Goal: Task Accomplishment & Management: Complete application form

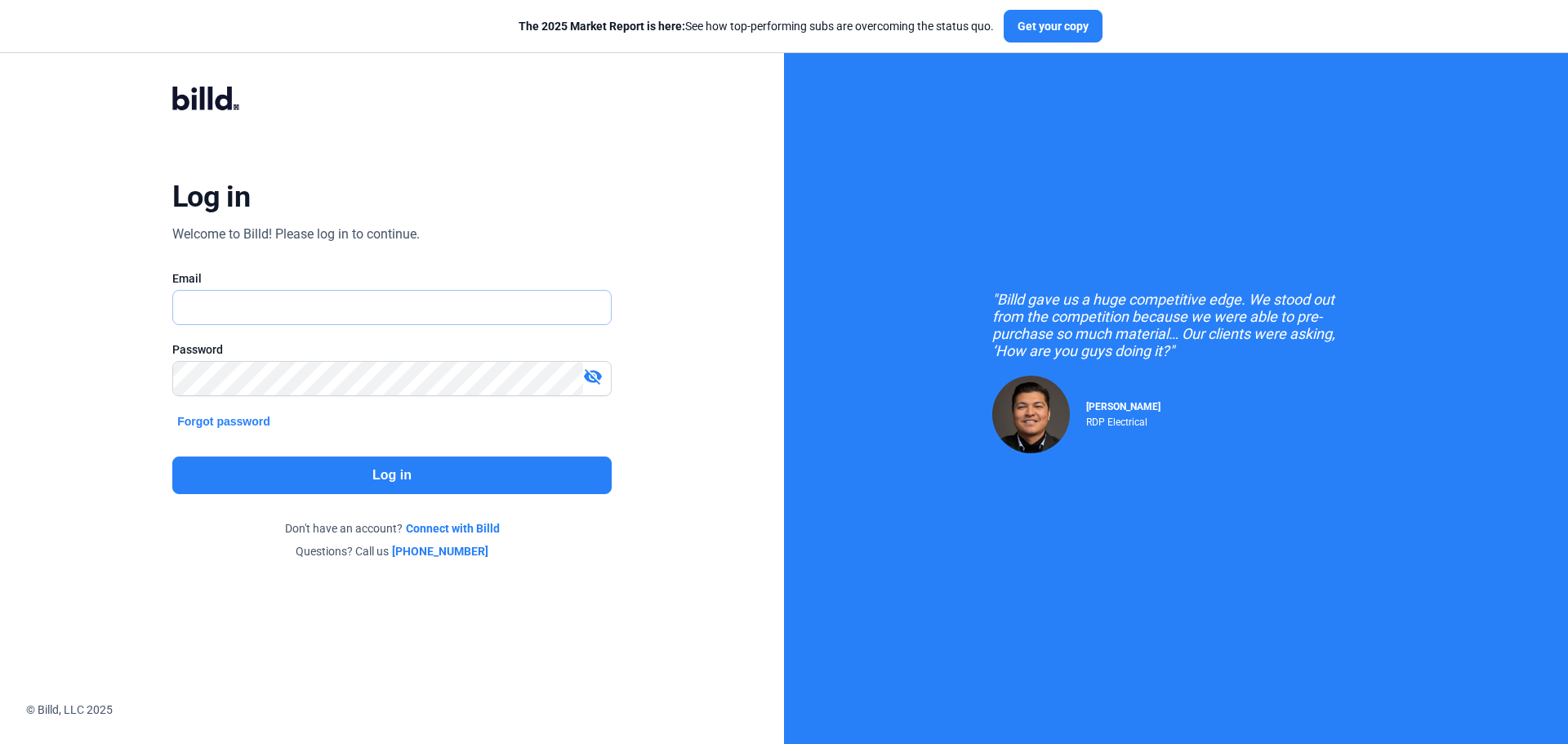
type input "[DOMAIN_NAME][EMAIL_ADDRESS][DOMAIN_NAME]"
click at [401, 482] on button "Log in" at bounding box center [392, 475] width 440 height 37
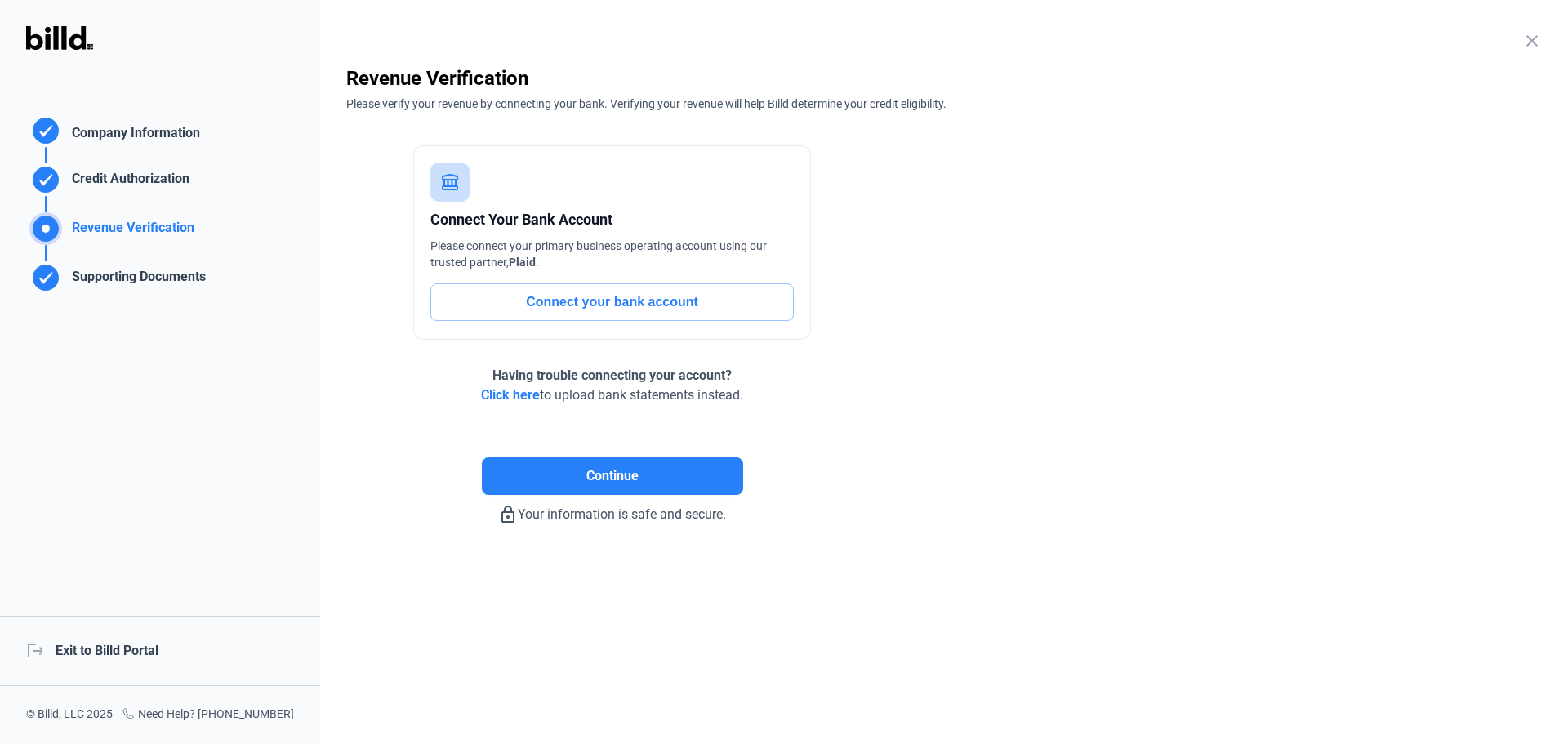
click at [142, 641] on div "logout Exit to Billd Portal" at bounding box center [160, 651] width 320 height 70
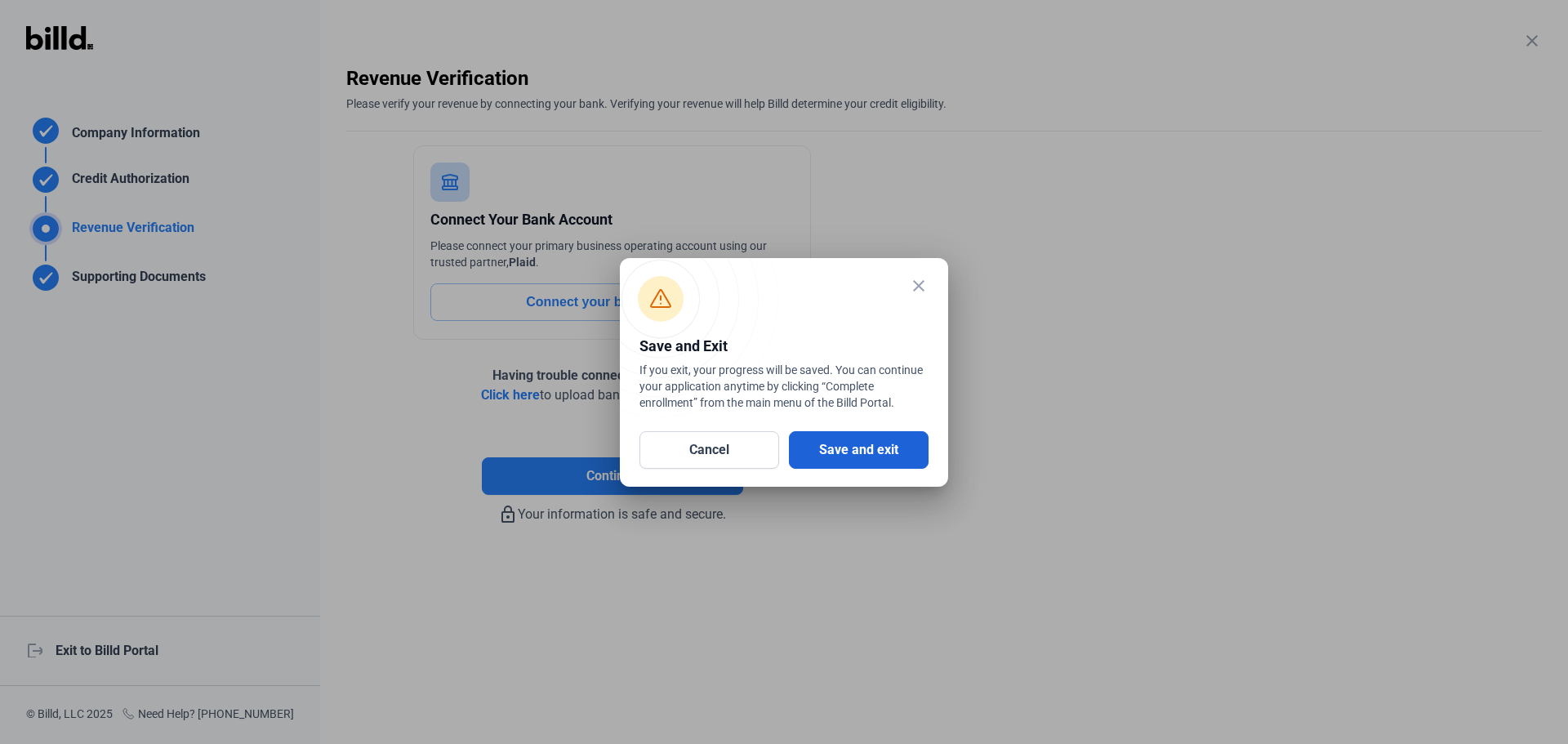
click at [886, 458] on button "Save and exit" at bounding box center [859, 450] width 140 height 37
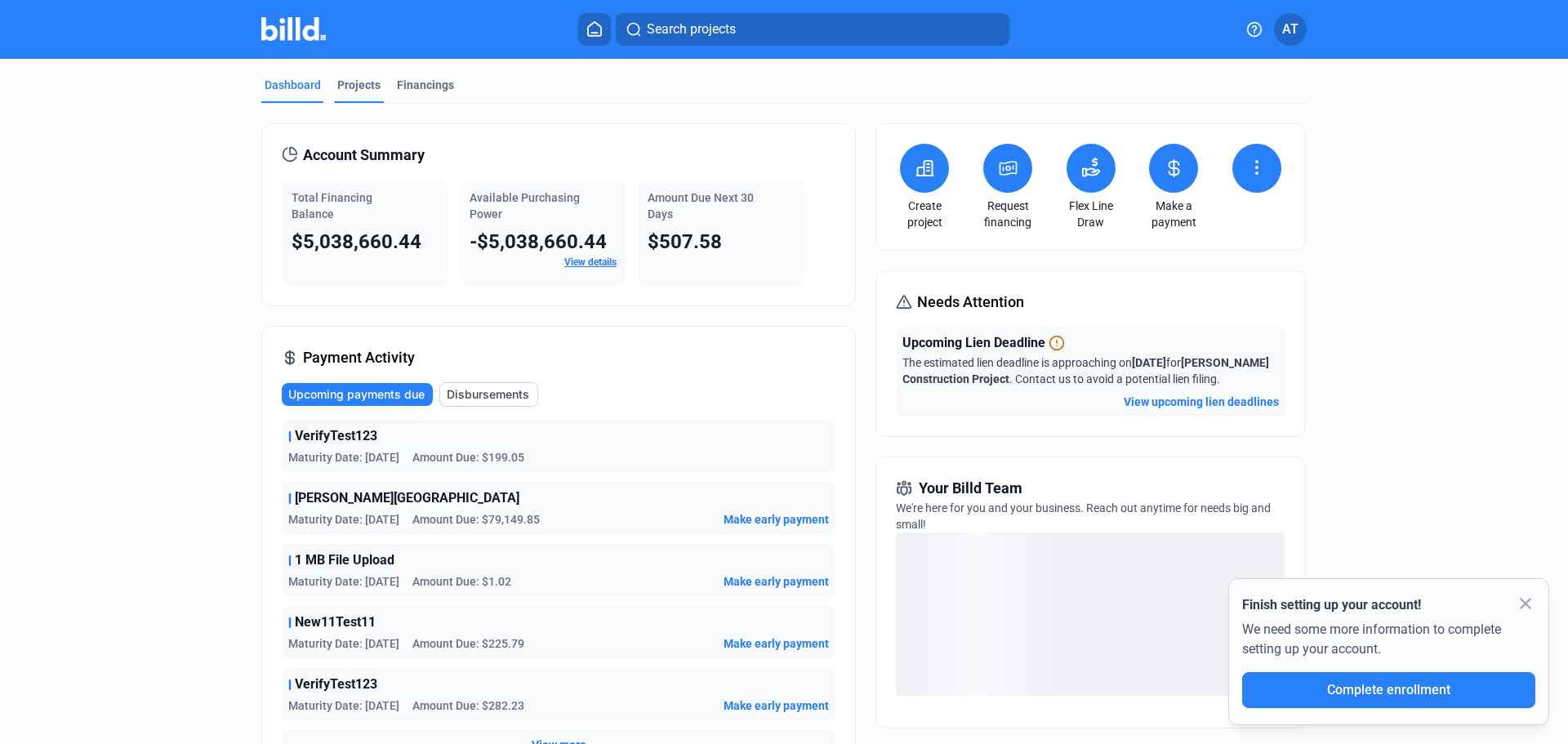
click at [367, 88] on div "Projects" at bounding box center [359, 85] width 43 height 17
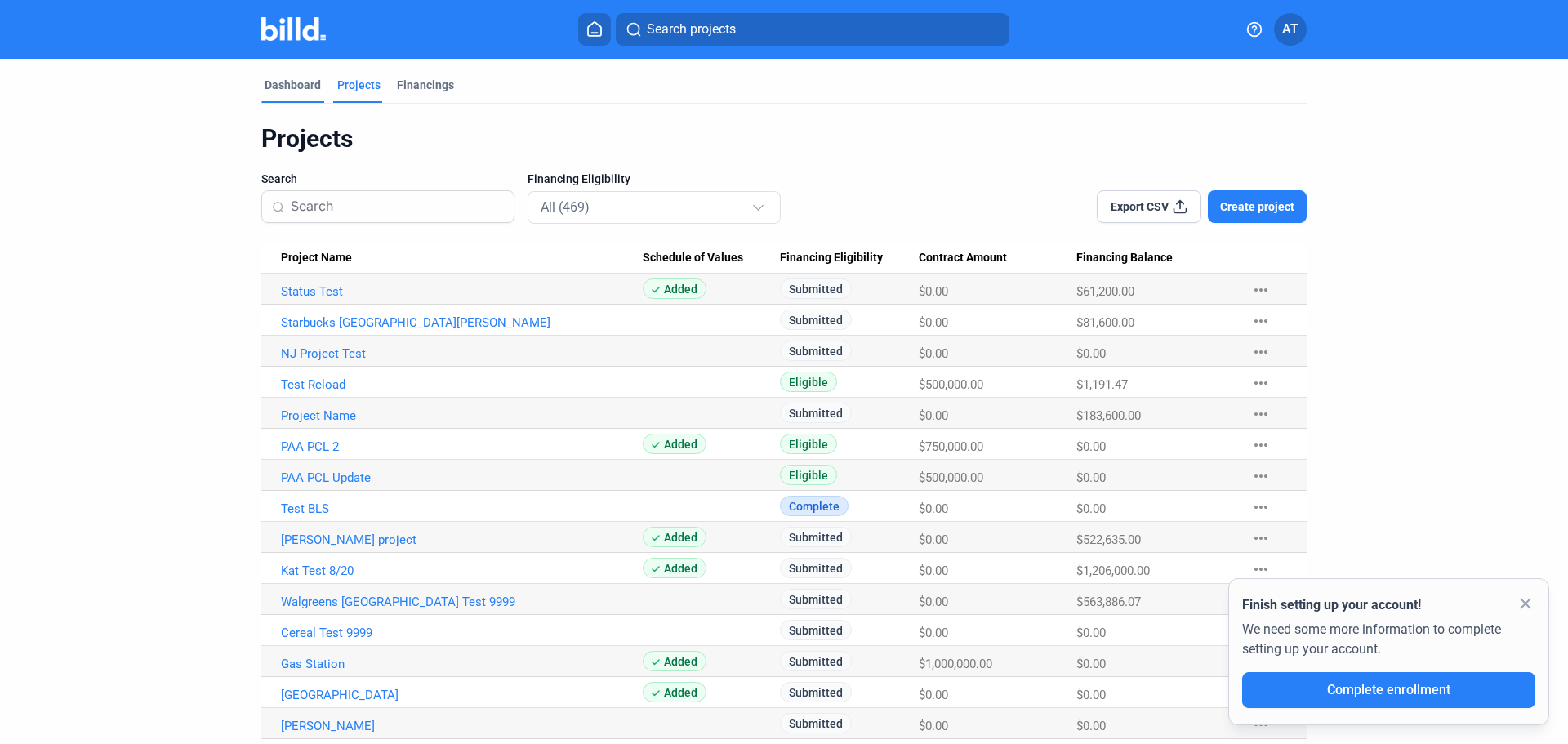
click at [300, 81] on div "Dashboard" at bounding box center [293, 85] width 57 height 17
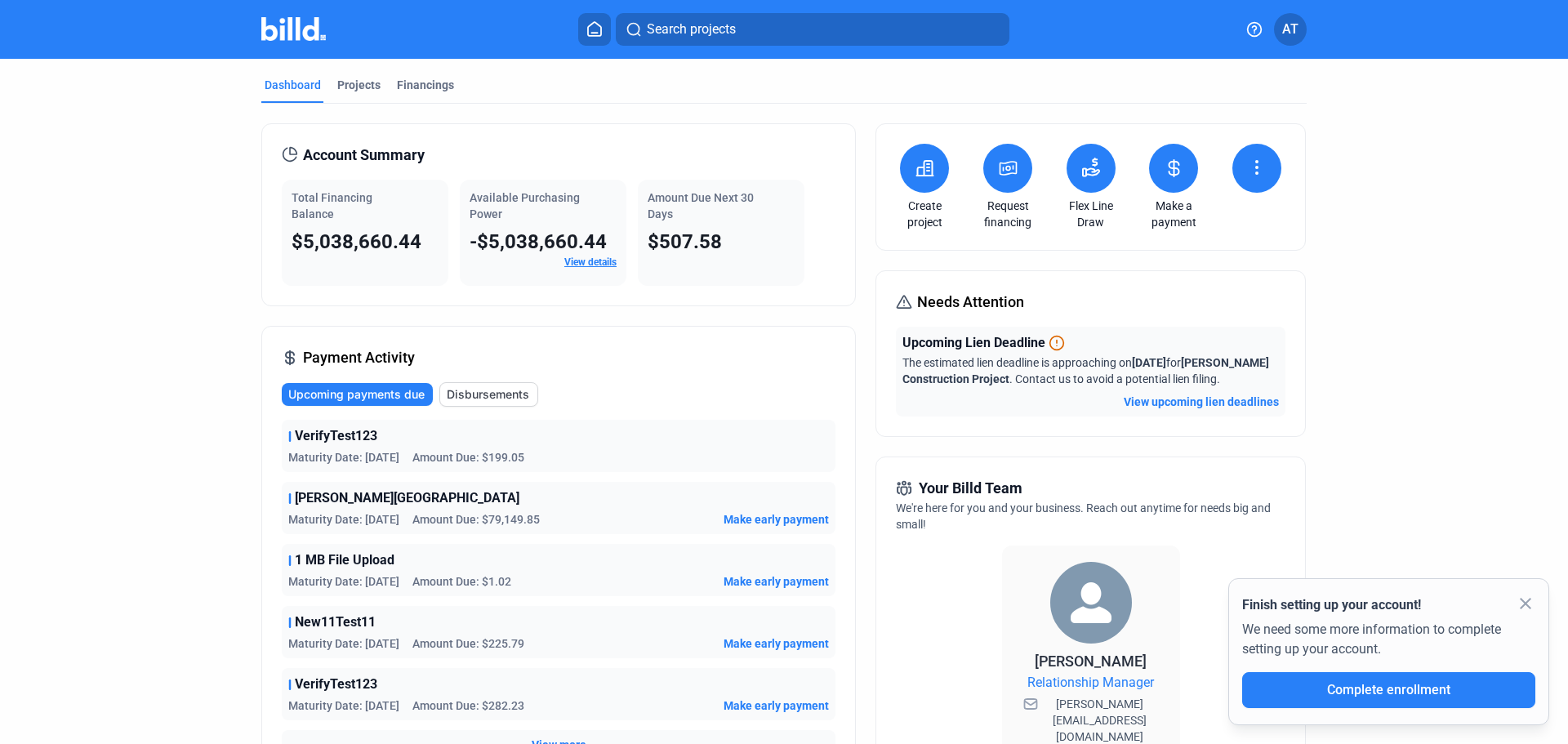
click at [920, 157] on button at bounding box center [925, 168] width 49 height 49
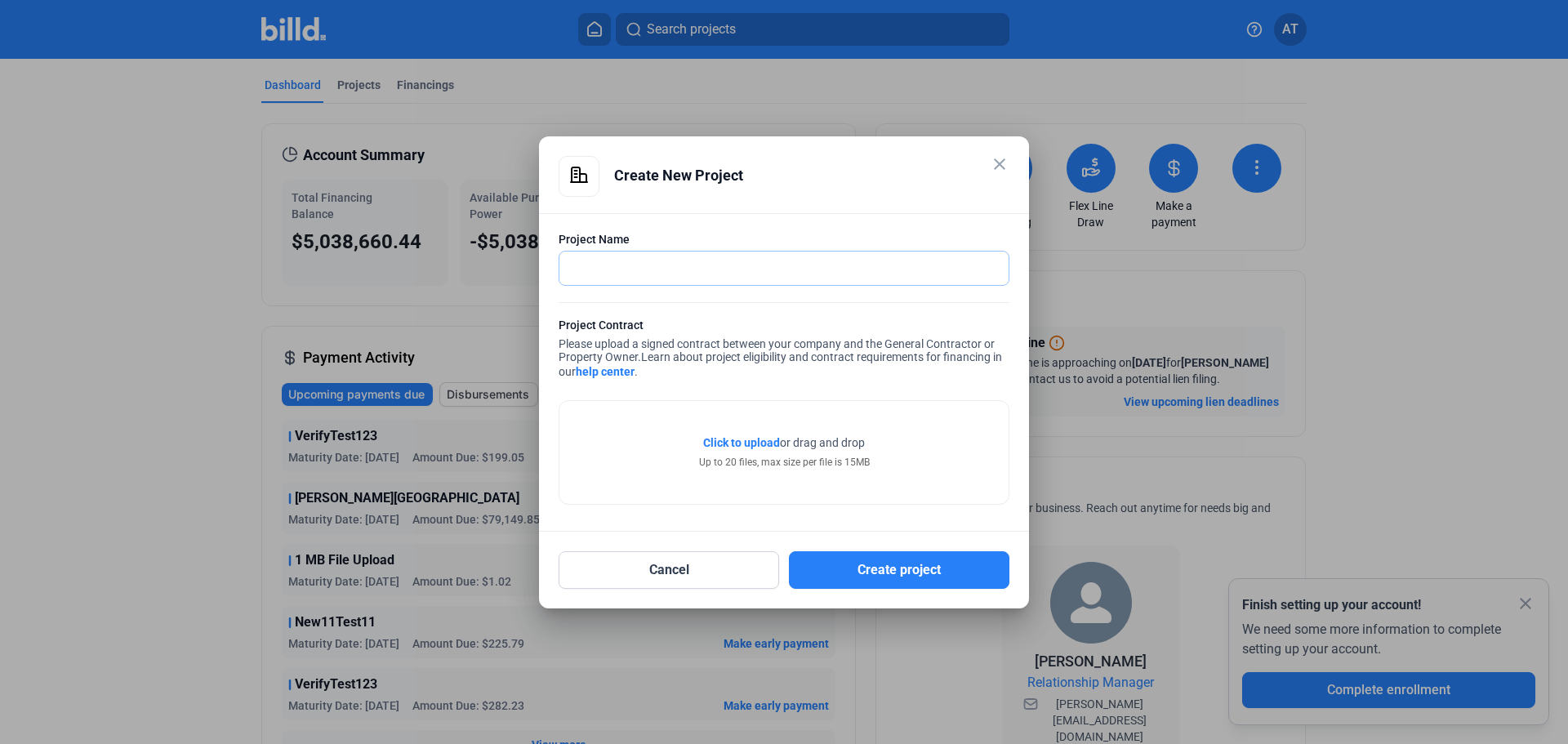
click at [703, 273] on input "text" at bounding box center [775, 269] width 431 height 33
type input "Test Alex 1"
click at [767, 437] on span "Click to upload" at bounding box center [742, 443] width 76 height 13
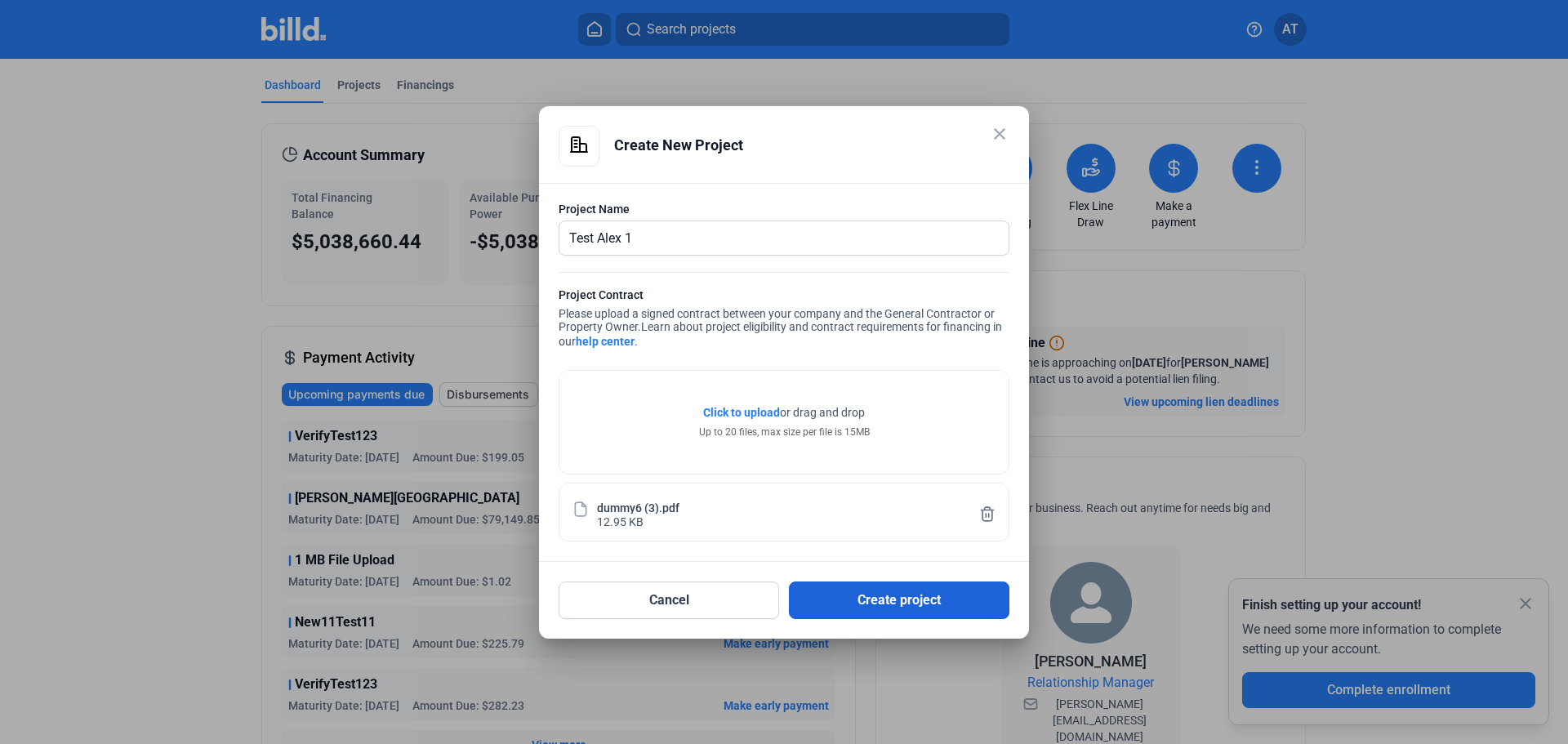
click at [910, 594] on button "Create project" at bounding box center [899, 599] width 220 height 37
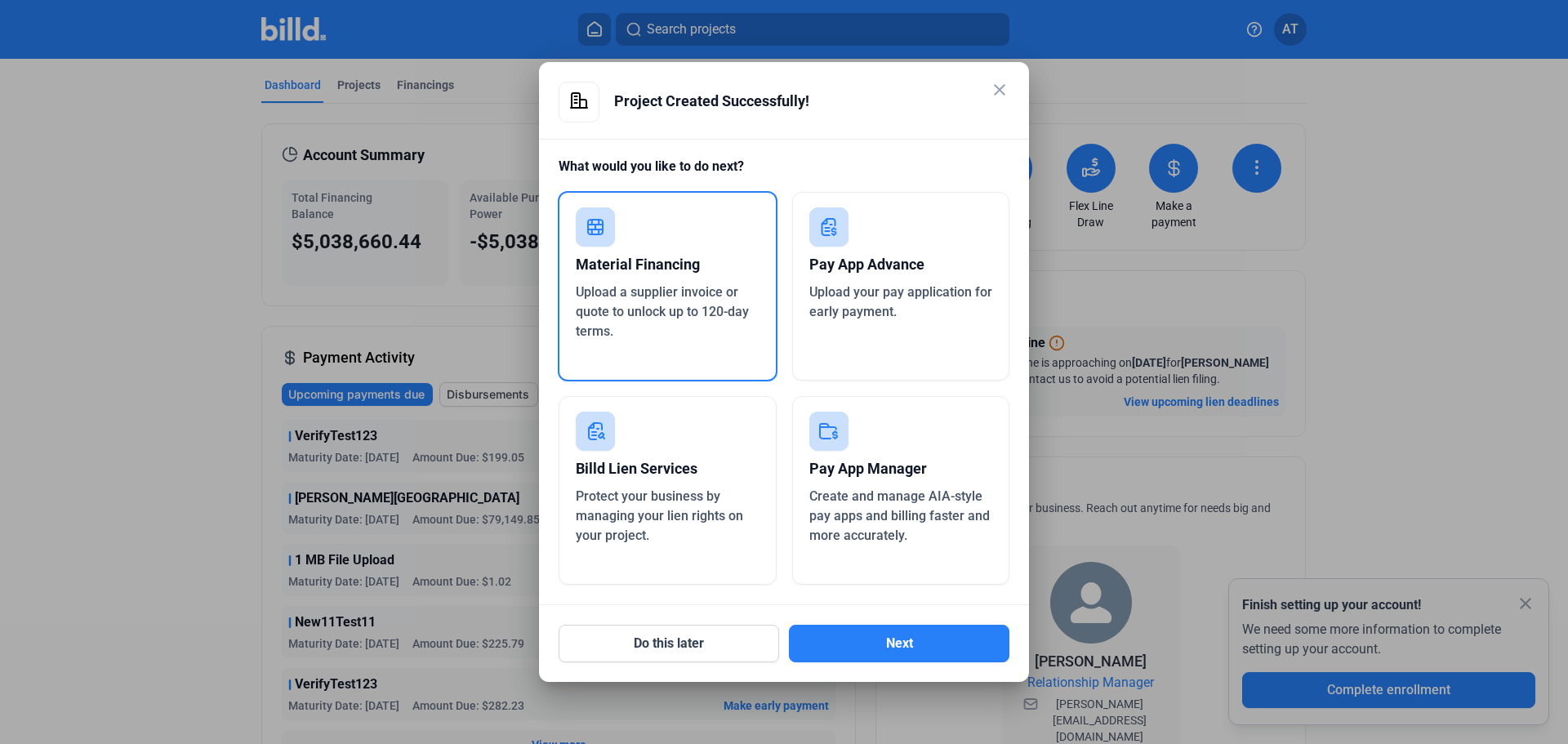
click at [729, 283] on div "Upload a supplier invoice or quote to unlock up to 120-day terms." at bounding box center [668, 312] width 184 height 59
click at [1005, 88] on mat-icon "close" at bounding box center [1000, 90] width 20 height 20
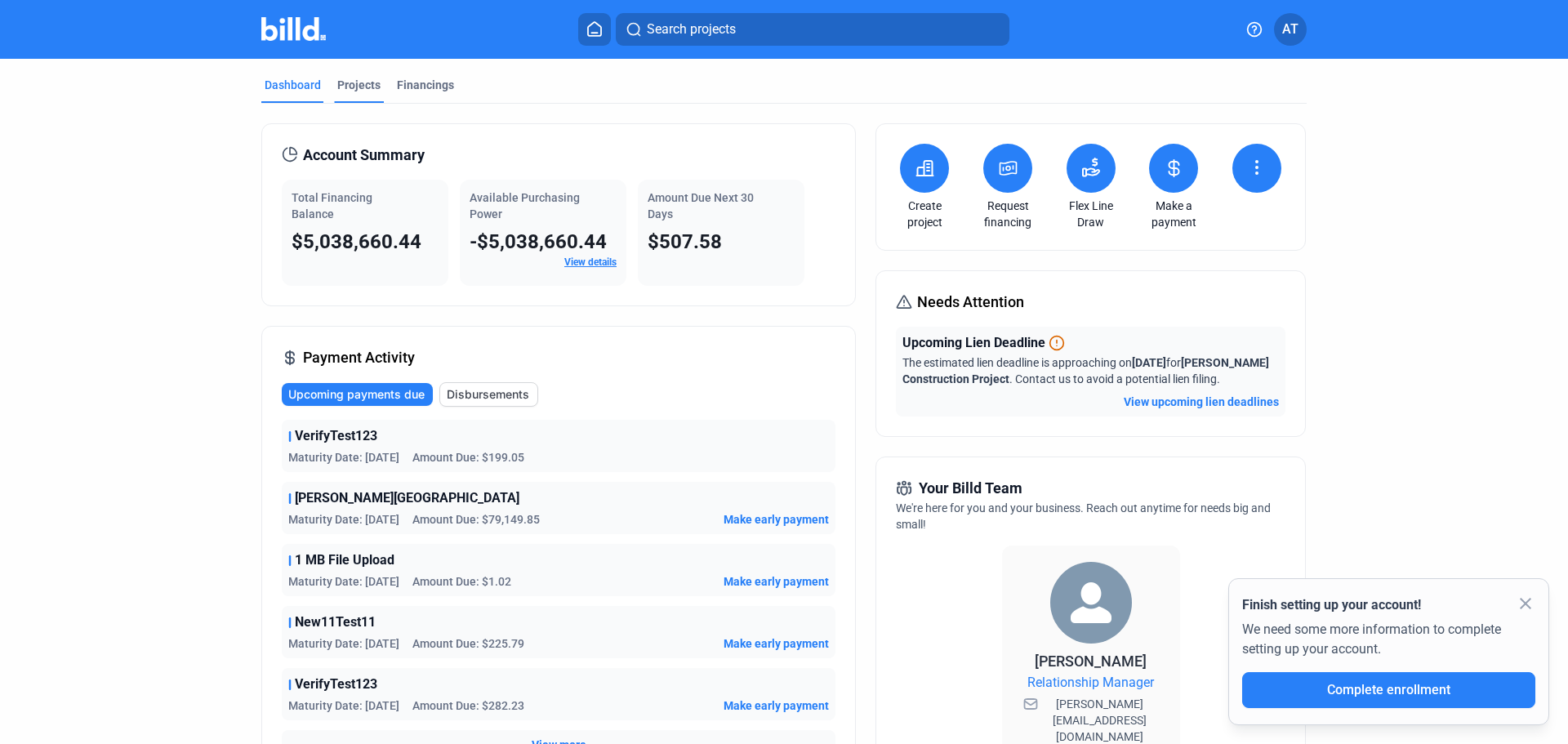
click at [361, 85] on div "Projects" at bounding box center [359, 85] width 43 height 17
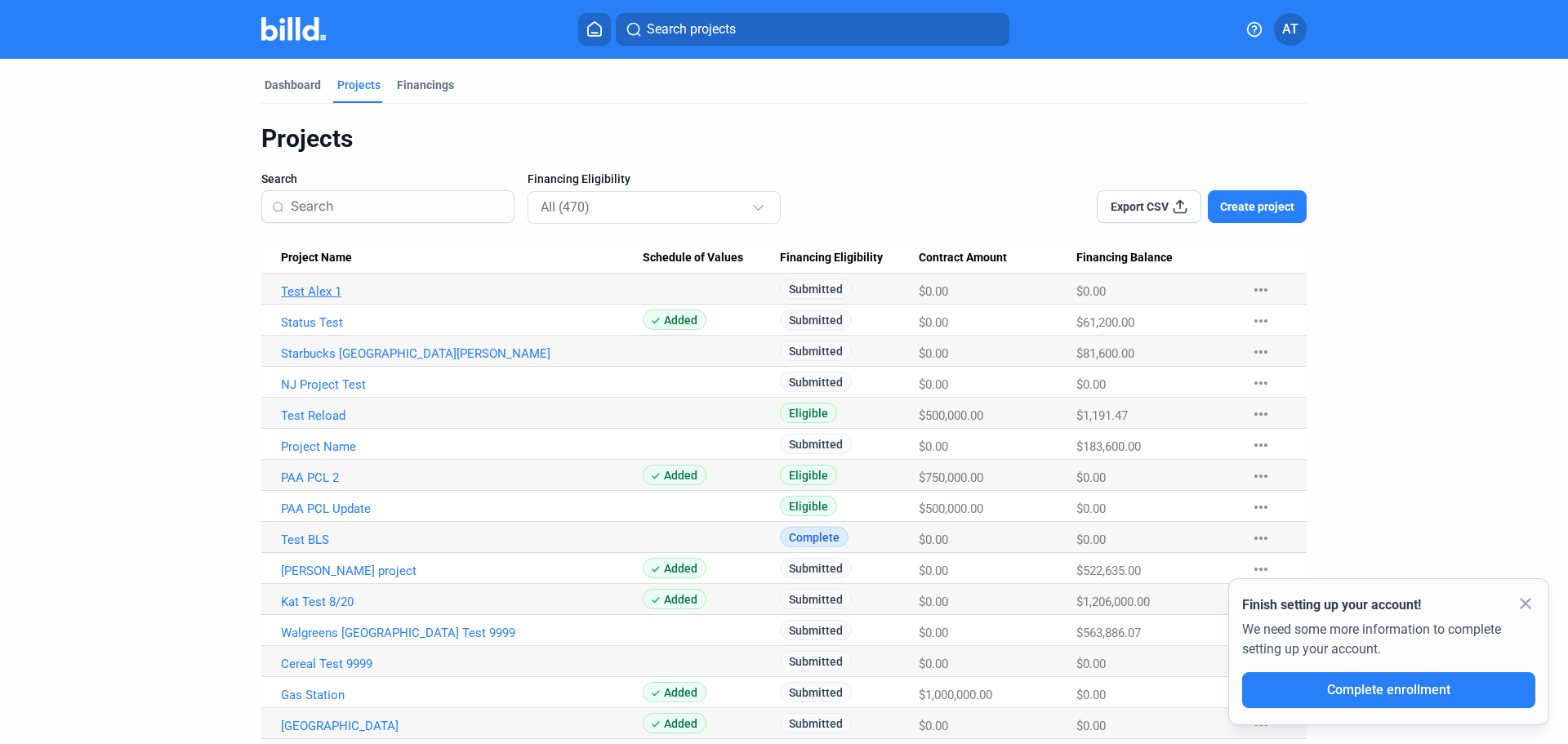
click at [318, 298] on link "Test Alex 1" at bounding box center [461, 292] width 362 height 15
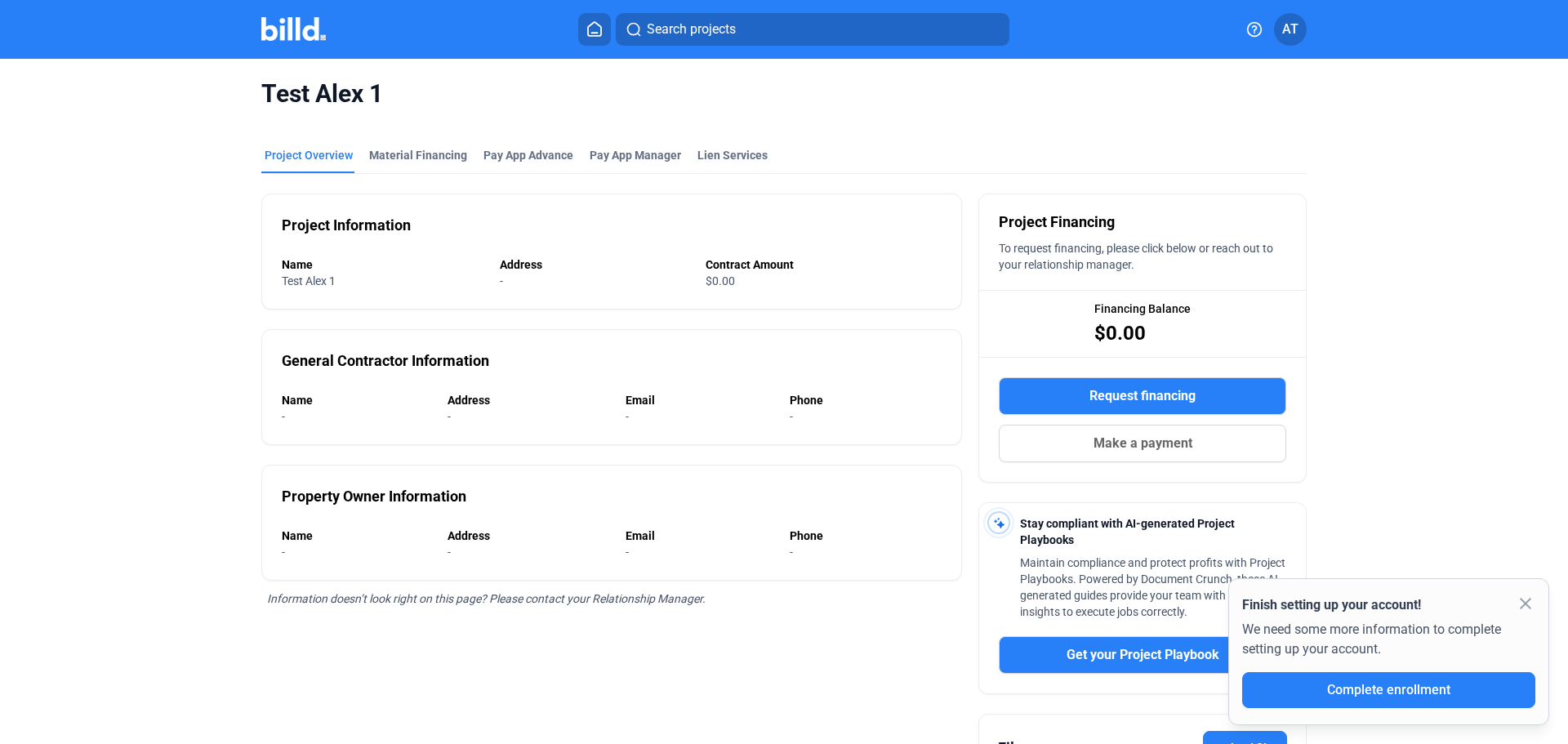
click at [1129, 391] on span "Request financing" at bounding box center [1143, 397] width 106 height 20
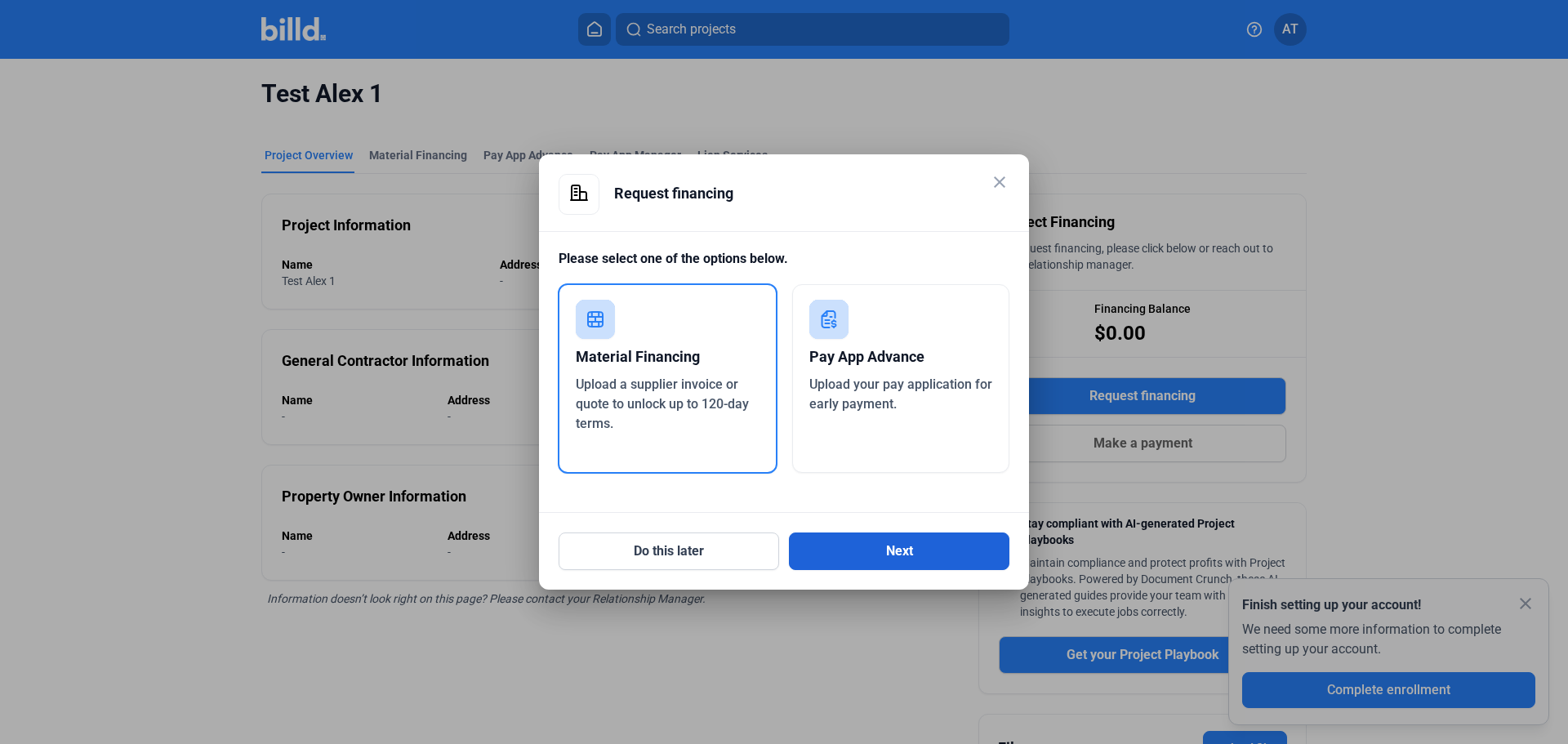
click at [907, 550] on button "Next" at bounding box center [899, 551] width 220 height 37
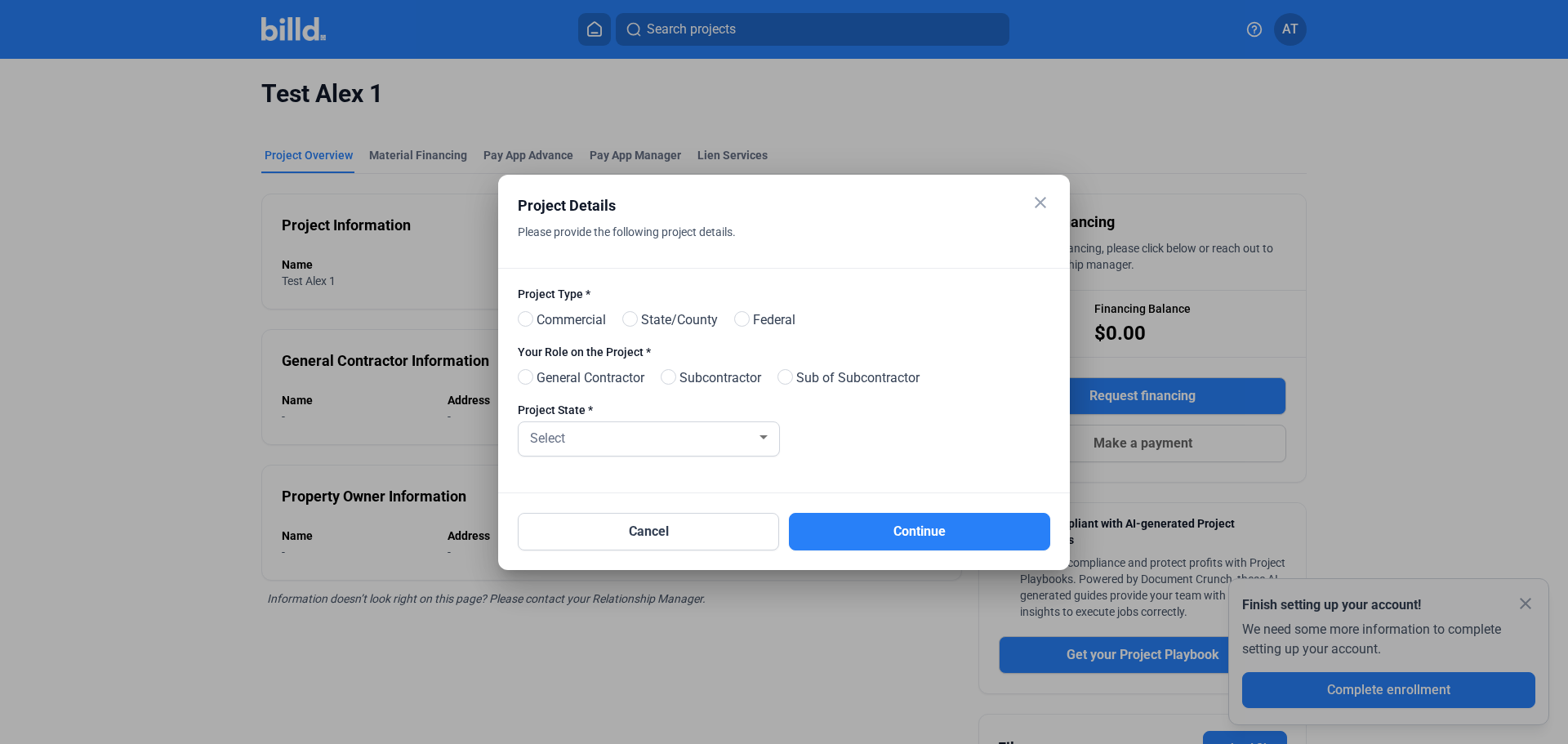
click at [1041, 200] on mat-icon "close" at bounding box center [1041, 203] width 20 height 20
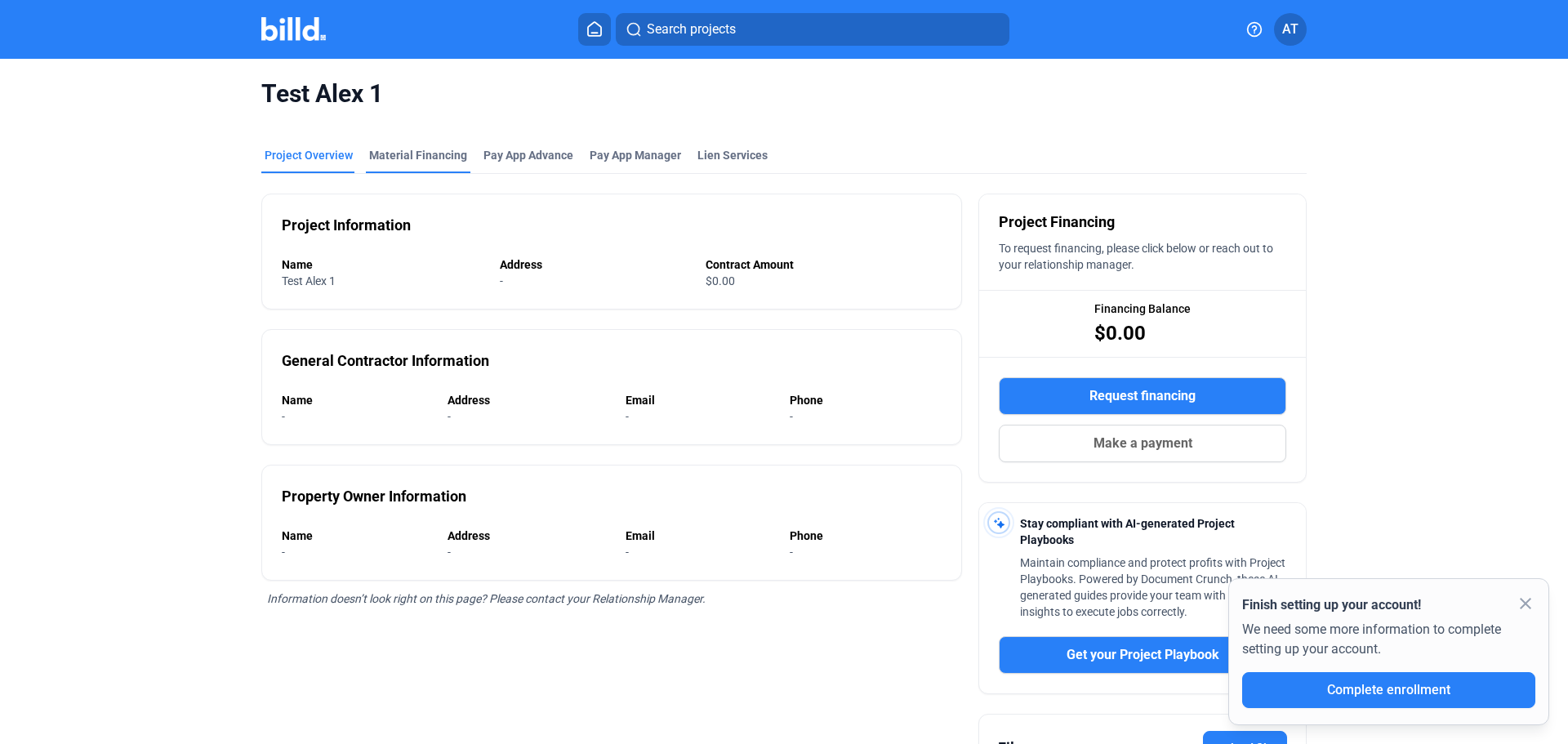
click at [395, 153] on div "Material Financing" at bounding box center [418, 155] width 98 height 17
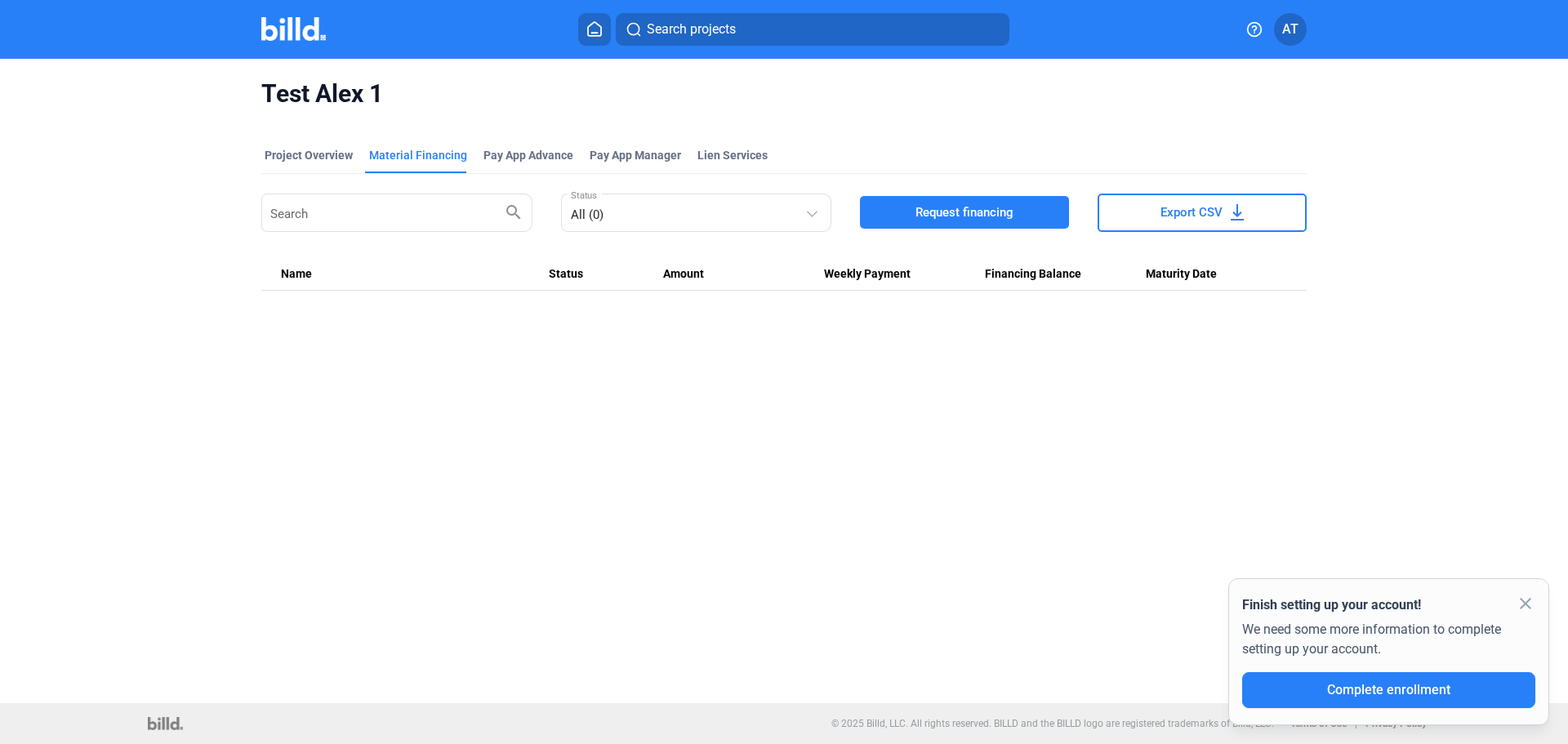
click at [1033, 219] on button "Request financing" at bounding box center [964, 212] width 210 height 32
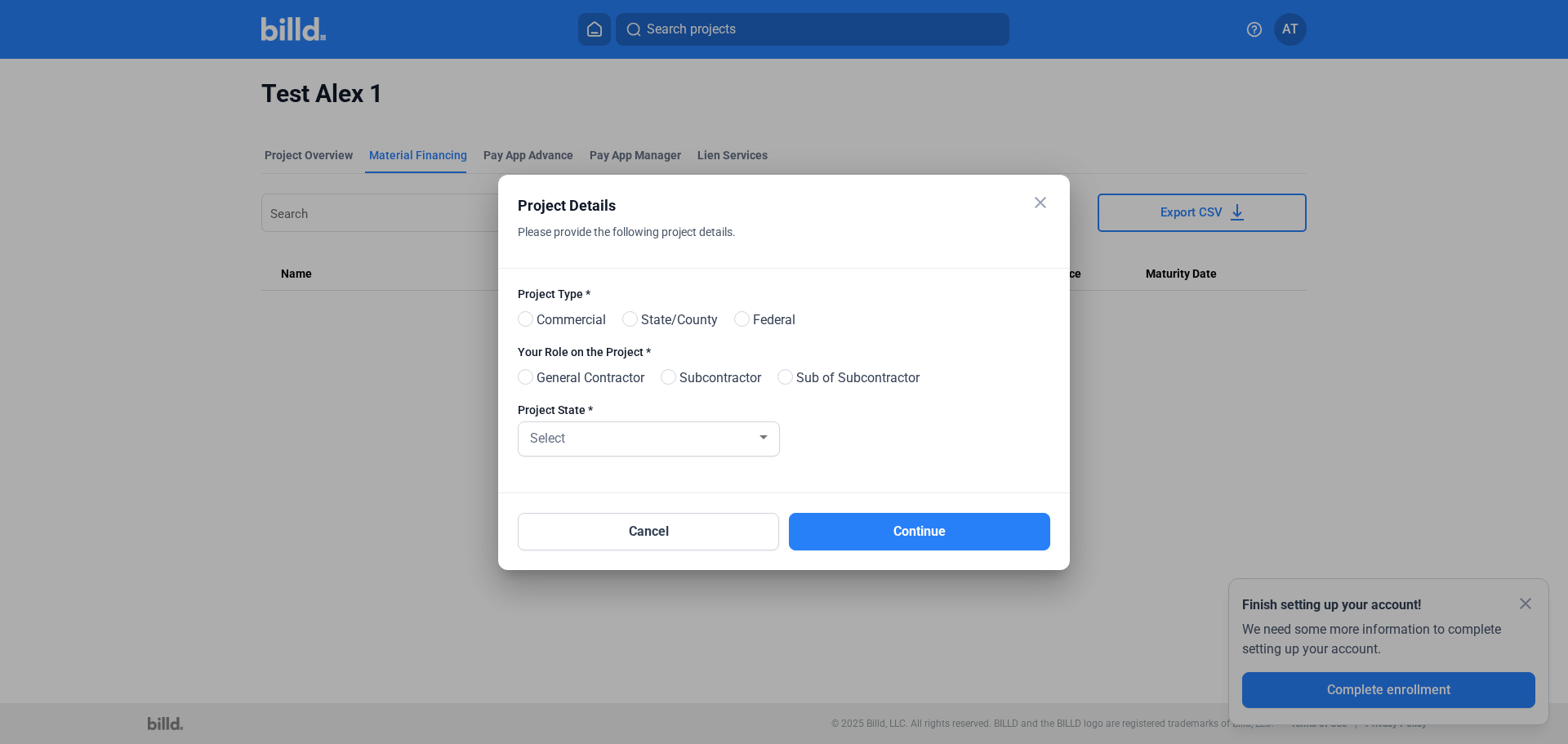
click at [589, 320] on span "Commercial" at bounding box center [568, 320] width 76 height 20
click at [530, 320] on input "Commercial" at bounding box center [524, 319] width 12 height 12
radio input "true"
click at [568, 373] on span "General Contractor" at bounding box center [588, 378] width 115 height 20
click at [530, 373] on input "General Contractor" at bounding box center [524, 377] width 12 height 12
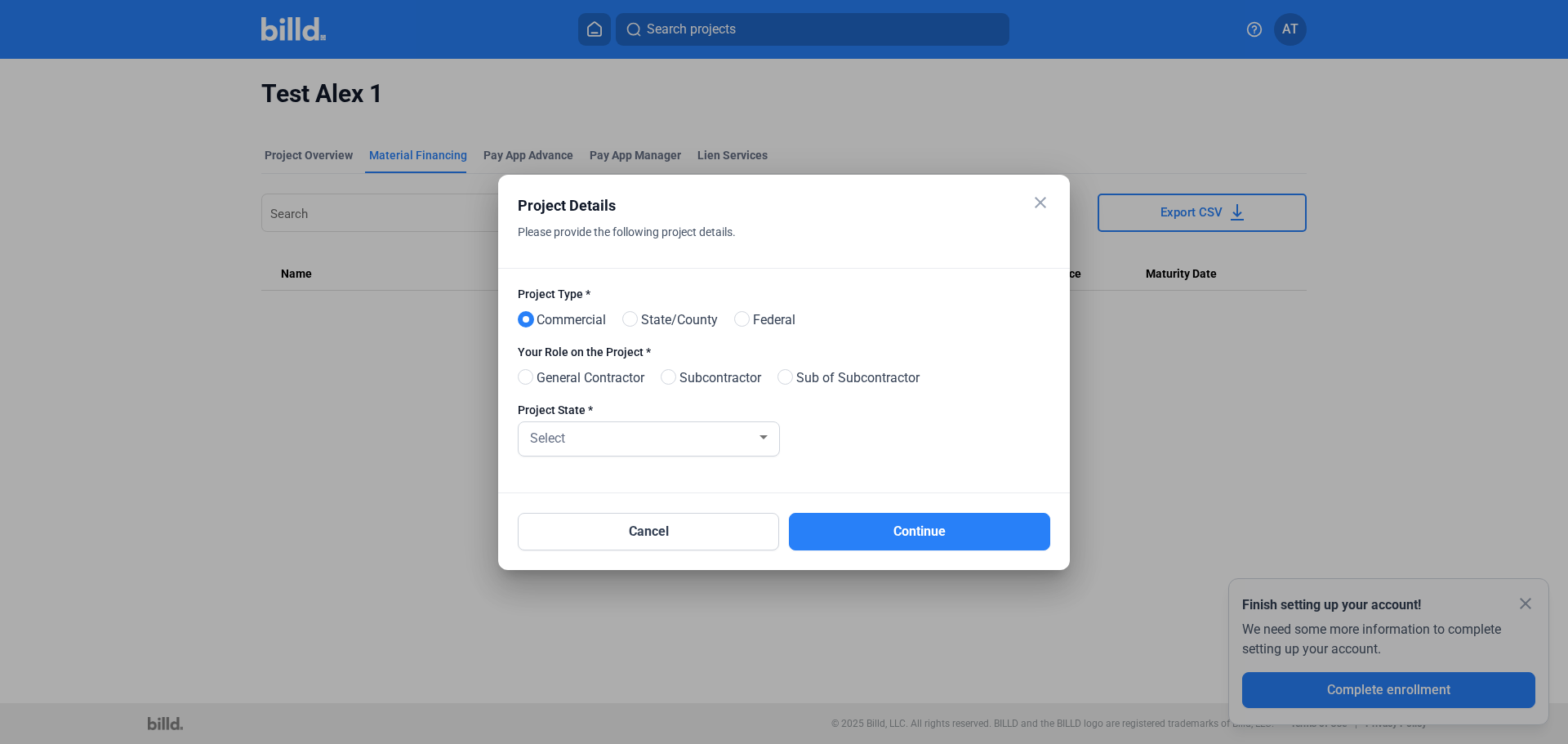
radio input "true"
click at [576, 434] on div "Select" at bounding box center [642, 437] width 229 height 23
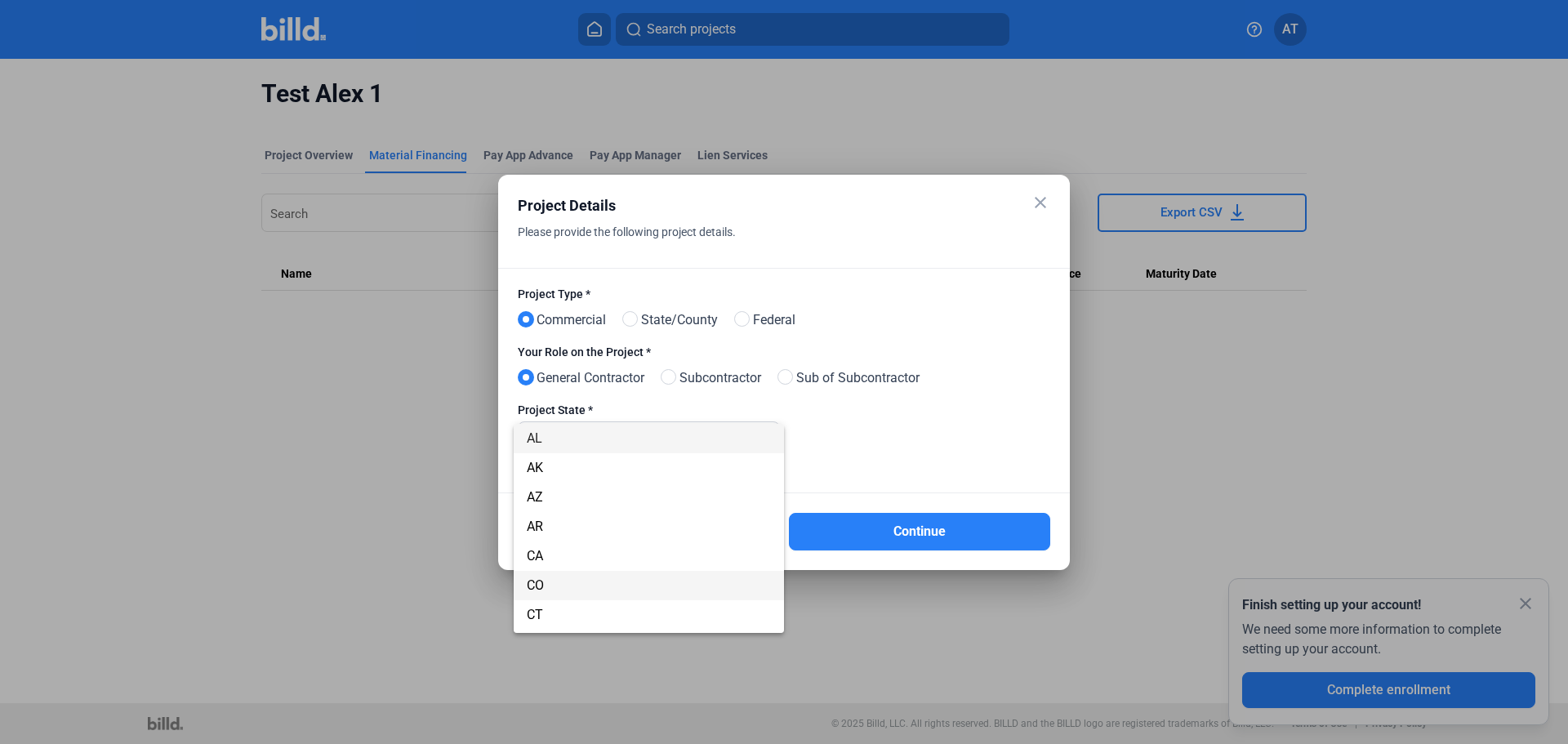
click at [585, 581] on span "CO" at bounding box center [649, 585] width 244 height 29
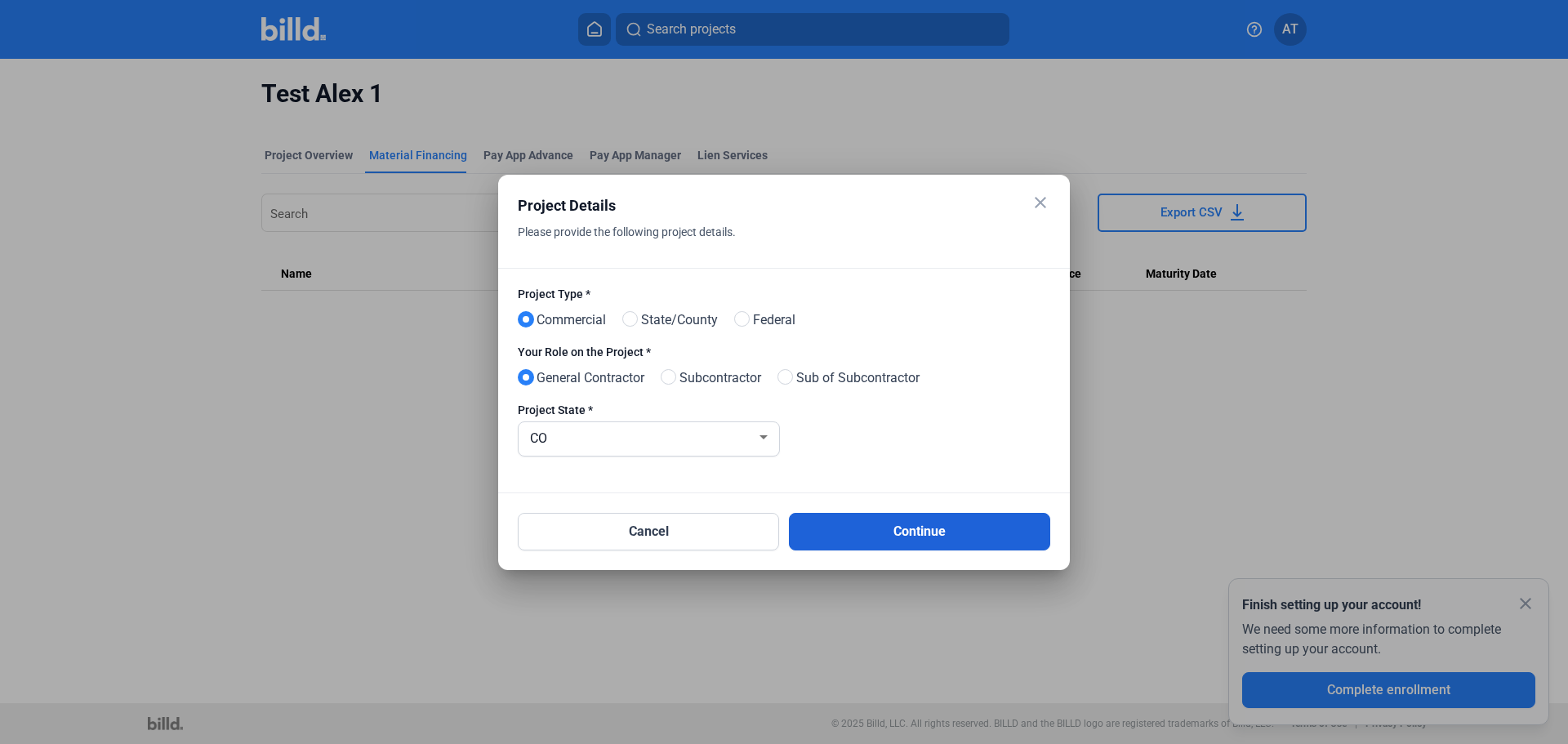
click at [933, 530] on button "Continue" at bounding box center [920, 531] width 261 height 37
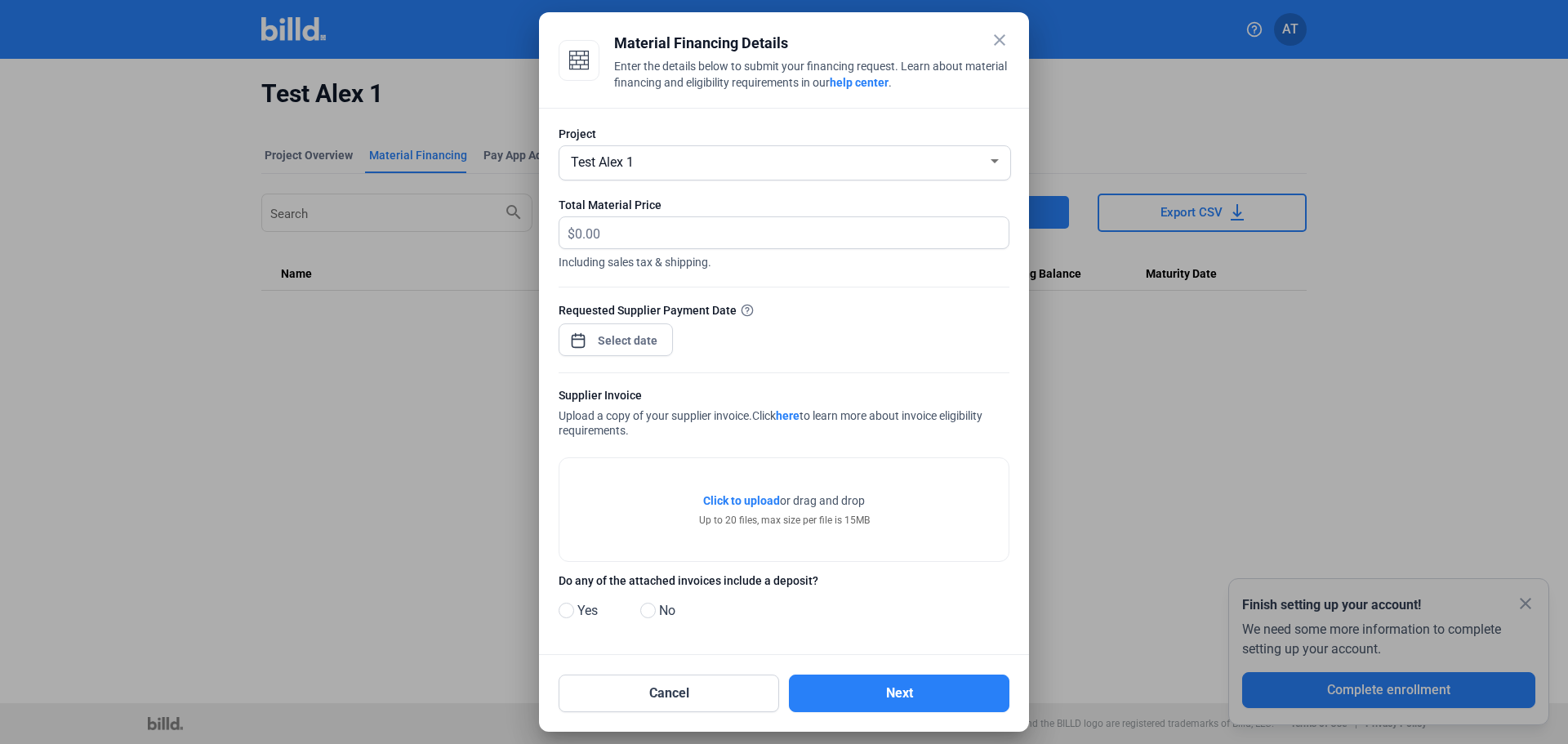
click at [992, 337] on div "Requested Supplier Payment Date" at bounding box center [784, 337] width 451 height 71
drag, startPoint x: 999, startPoint y: 36, endPoint x: 1006, endPoint y: 71, distance: 35.7
click at [999, 36] on mat-icon "close" at bounding box center [1000, 40] width 20 height 20
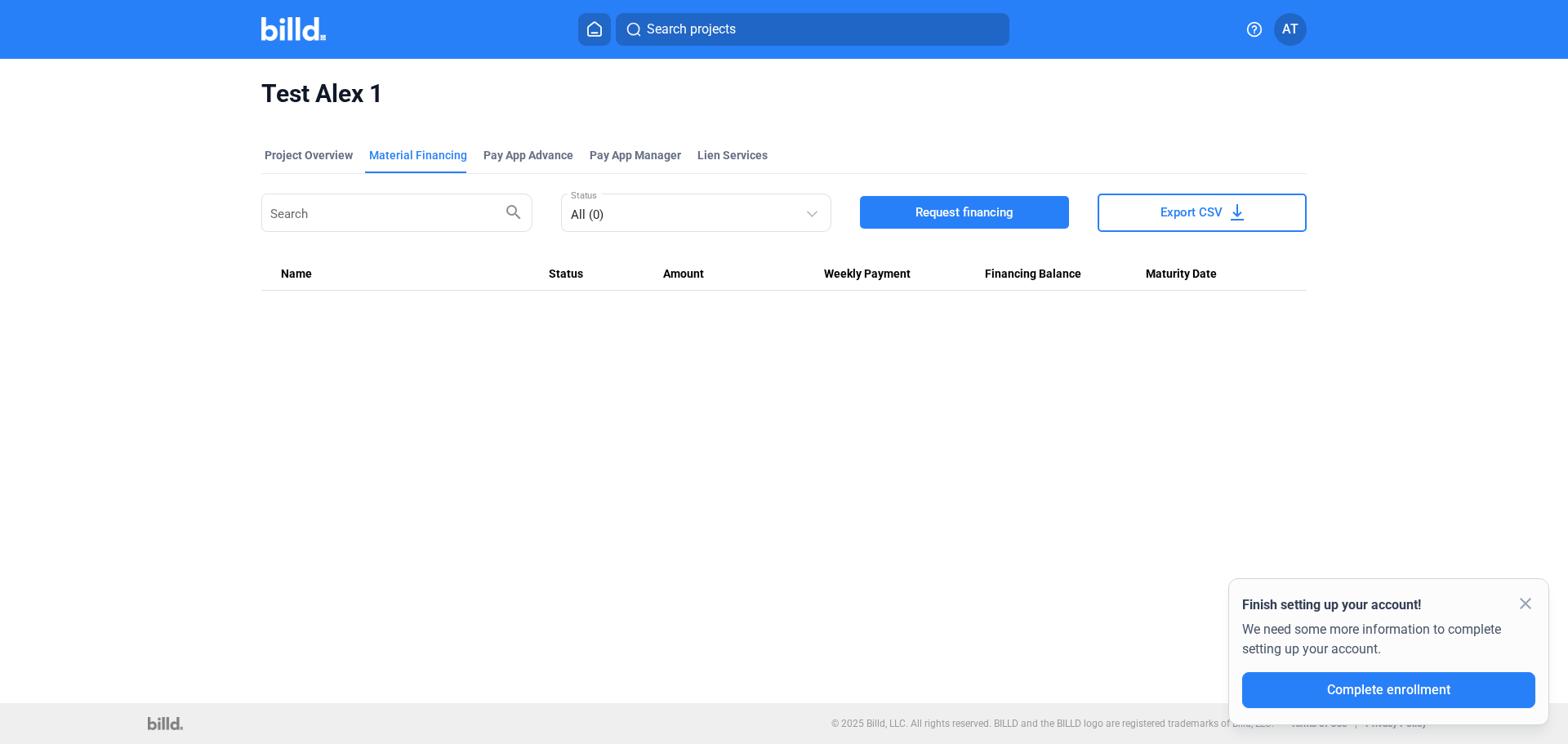
click at [974, 221] on button "Request financing" at bounding box center [964, 212] width 210 height 32
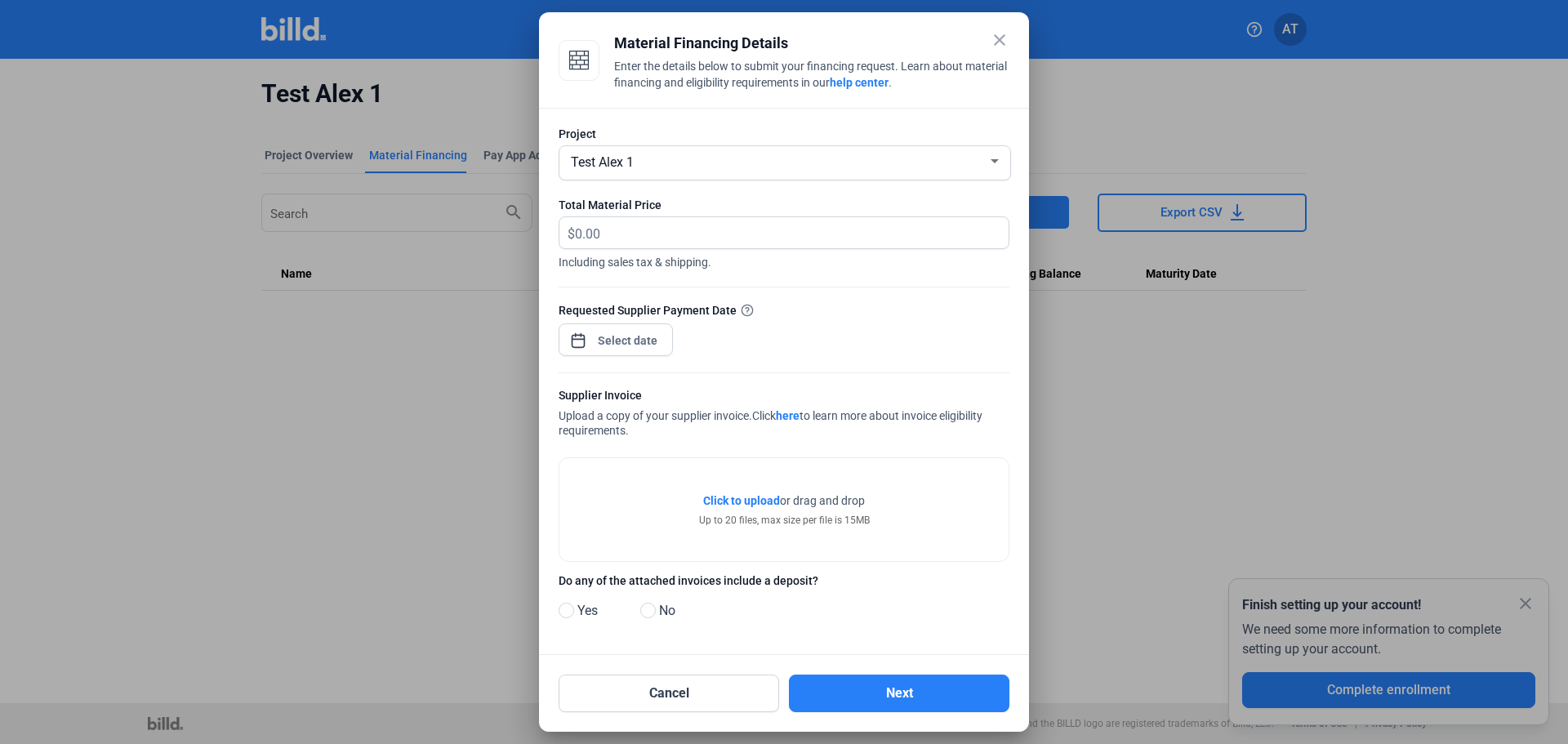
click at [999, 36] on mat-icon "close" at bounding box center [1000, 40] width 20 height 20
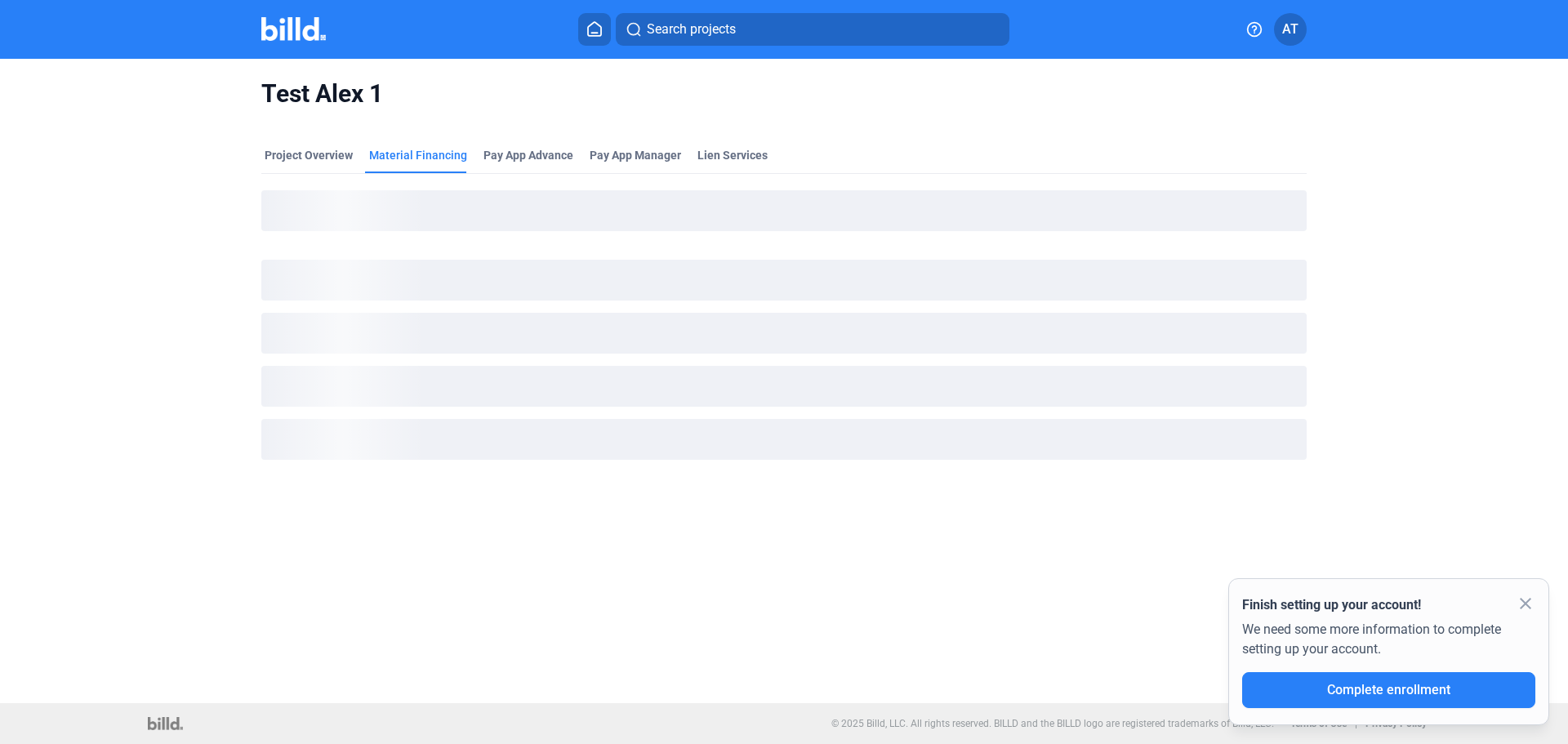
click at [585, 19] on button at bounding box center [594, 29] width 32 height 32
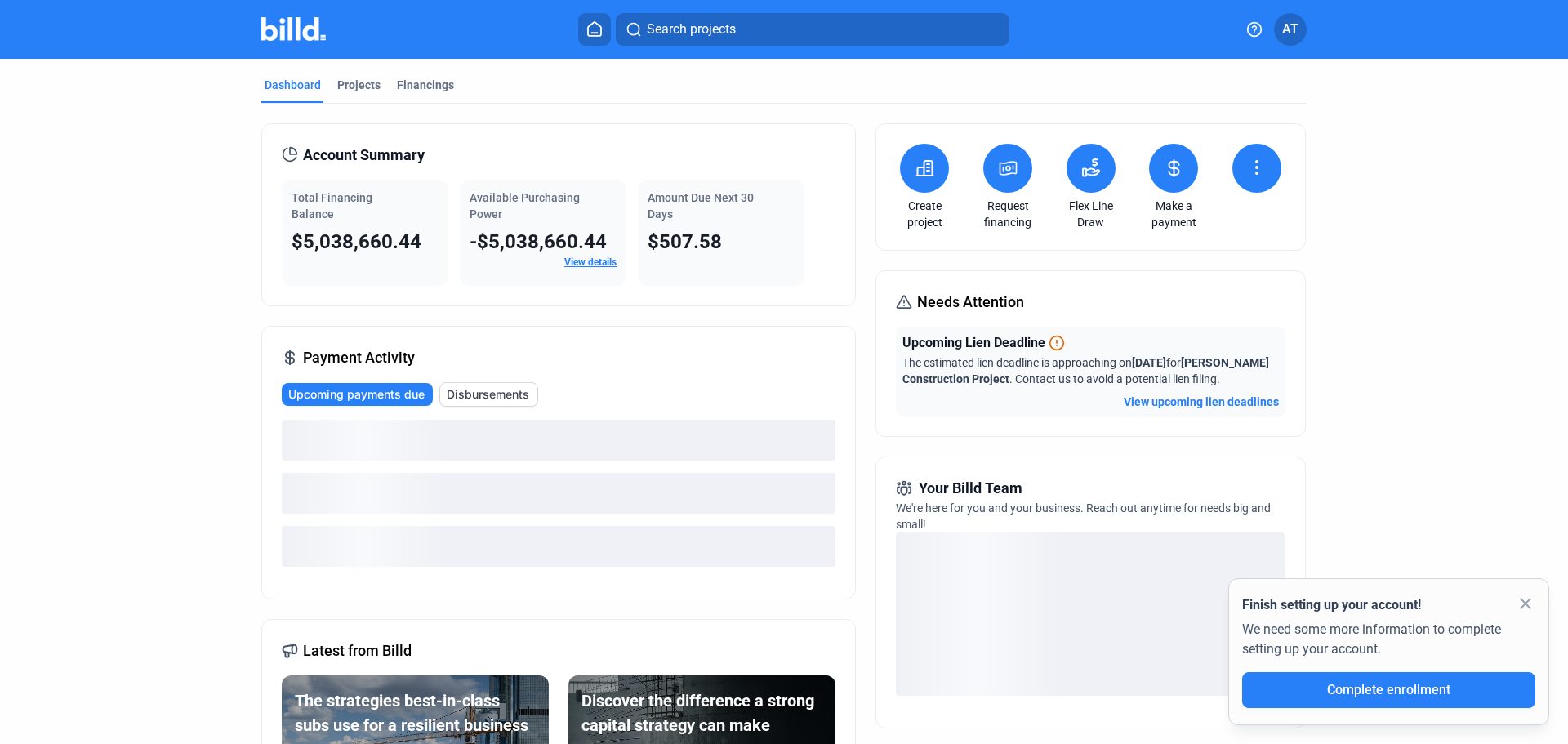
click at [1117, 316] on div "Needs Attention Upcoming Lien Deadline The estimated lien deadline is approachi…" at bounding box center [1090, 353] width 430 height 166
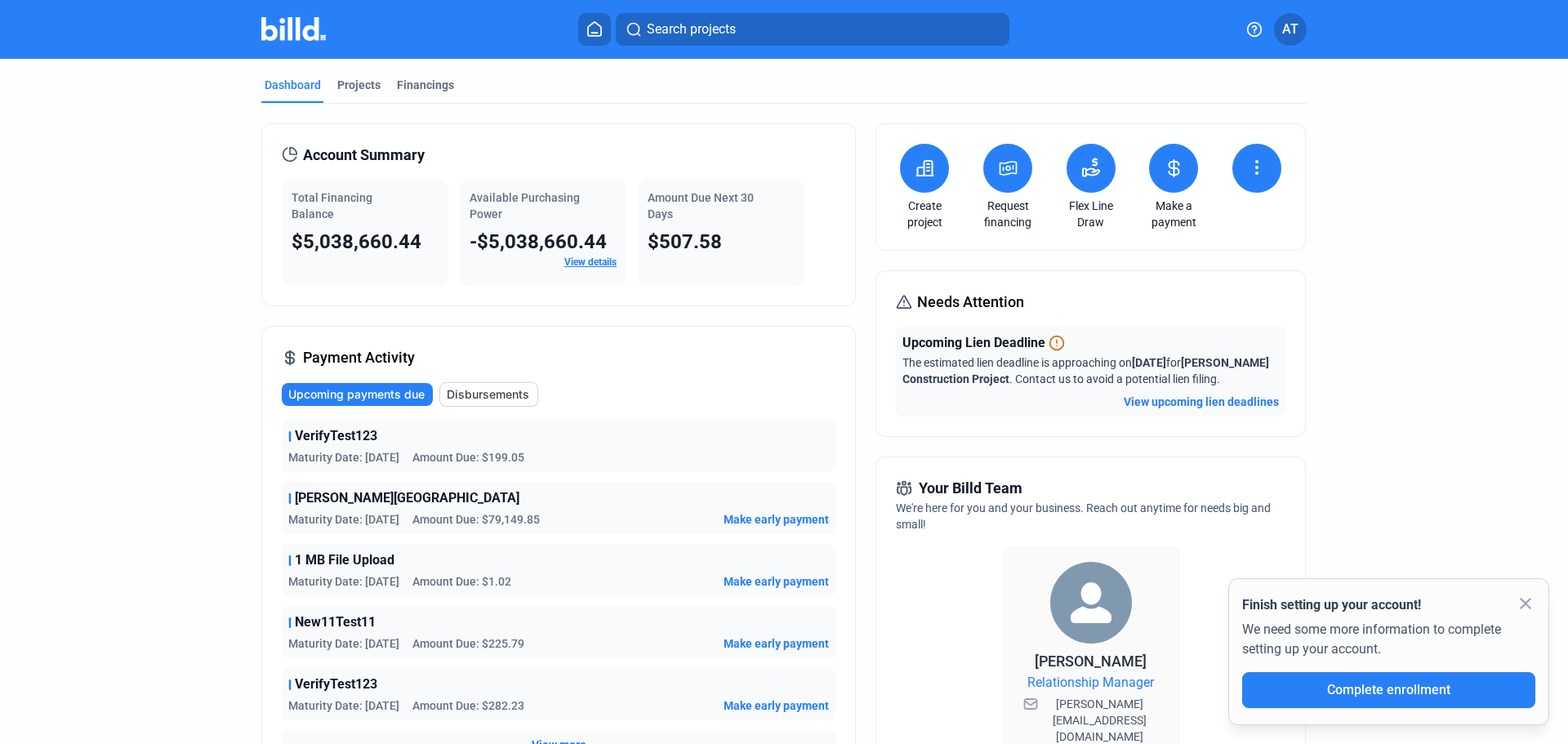
click at [1349, 273] on dashboard "Dashboard Projects Financings Account Summary Total Financing Balance $5,038,66…" at bounding box center [784, 595] width 1412 height 1072
